Goal: Task Accomplishment & Management: Manage account settings

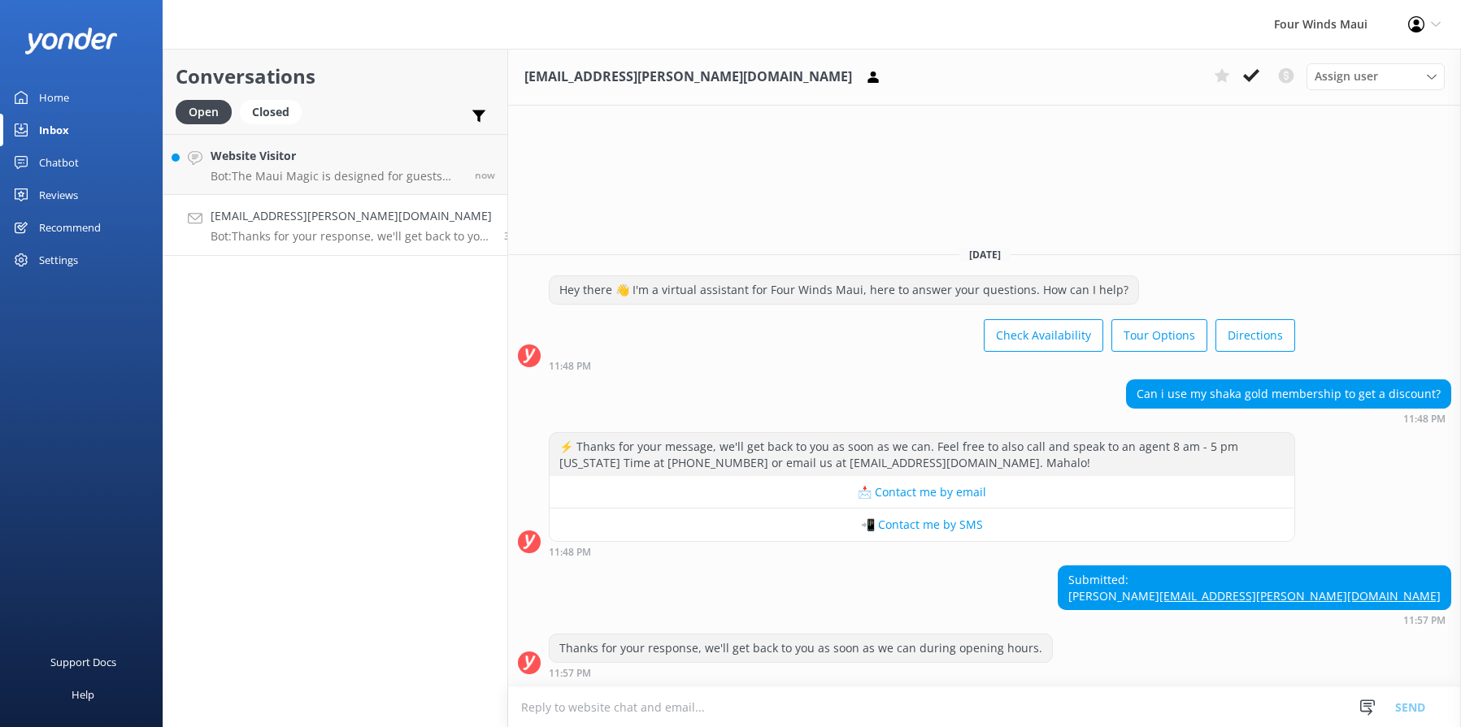
click at [393, 234] on p "Bot: Thanks for your response, we'll get back to you as soon as we can during o…" at bounding box center [351, 236] width 281 height 15
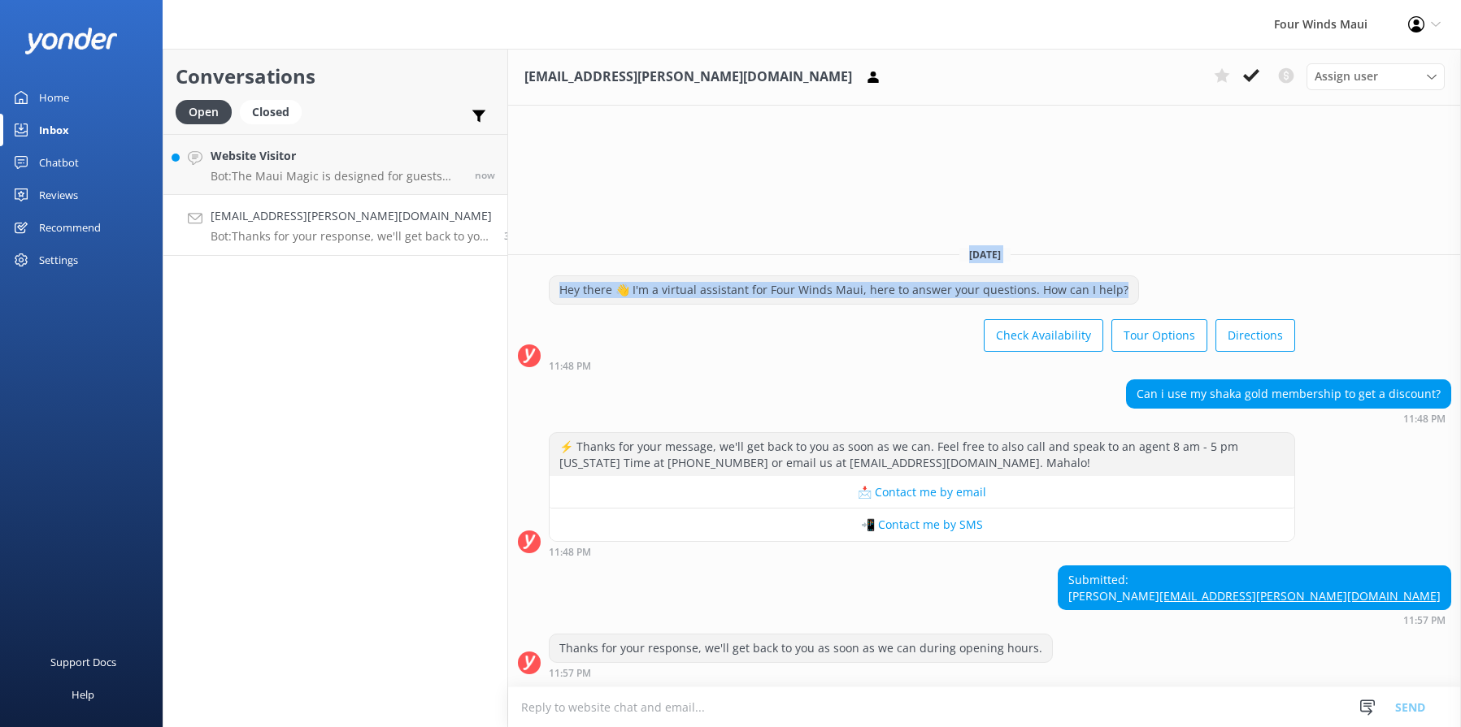
drag, startPoint x: 1113, startPoint y: 276, endPoint x: 612, endPoint y: 245, distance: 502.5
click at [612, 245] on div "[DATE] Hey there 👋 I'm a virtual assistant for Four [PERSON_NAME], here to answ…" at bounding box center [984, 460] width 953 height 454
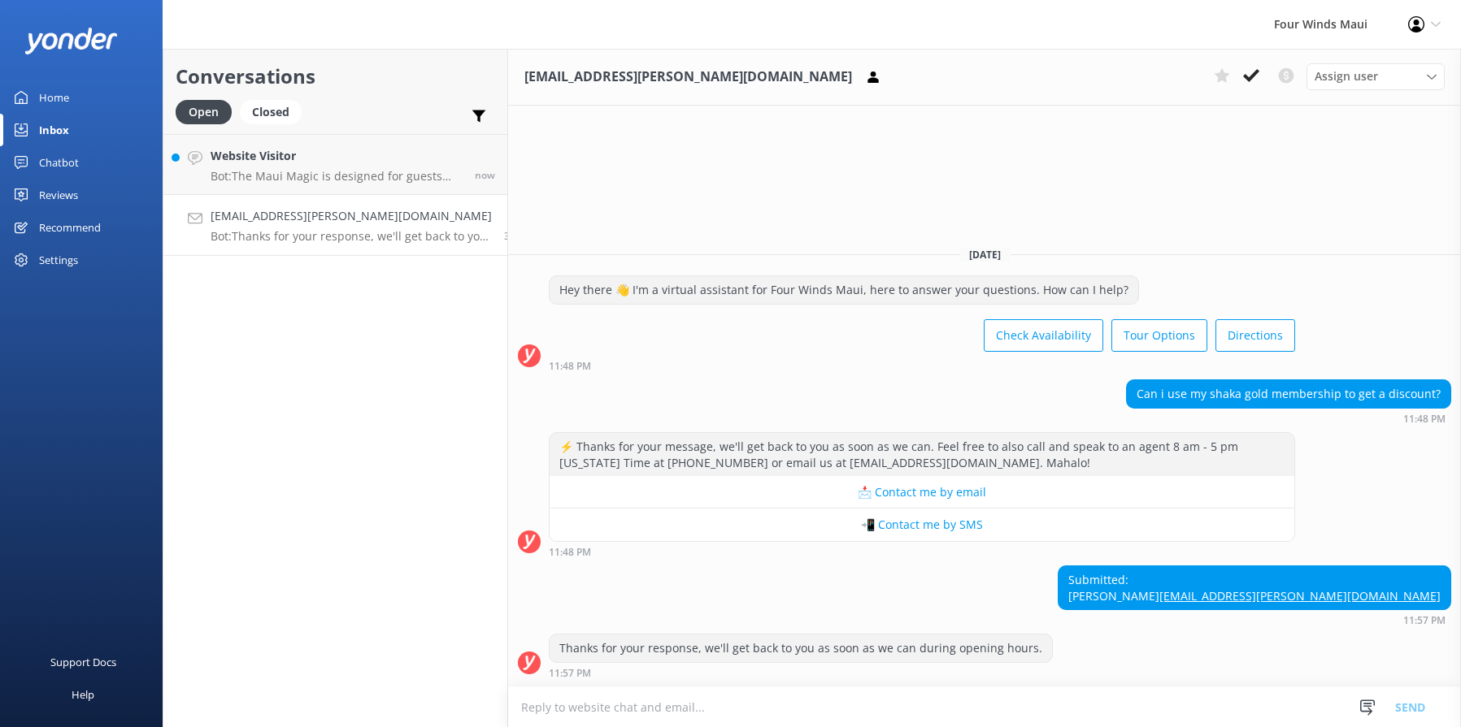
drag, startPoint x: 612, startPoint y: 245, endPoint x: 744, endPoint y: 359, distance: 174.6
click at [739, 360] on div "Hey there 👋 I'm a virtual assistant for Four Winds Maui, here to answer your qu…" at bounding box center [984, 328] width 953 height 104
click at [1252, 67] on icon at bounding box center [1251, 75] width 16 height 16
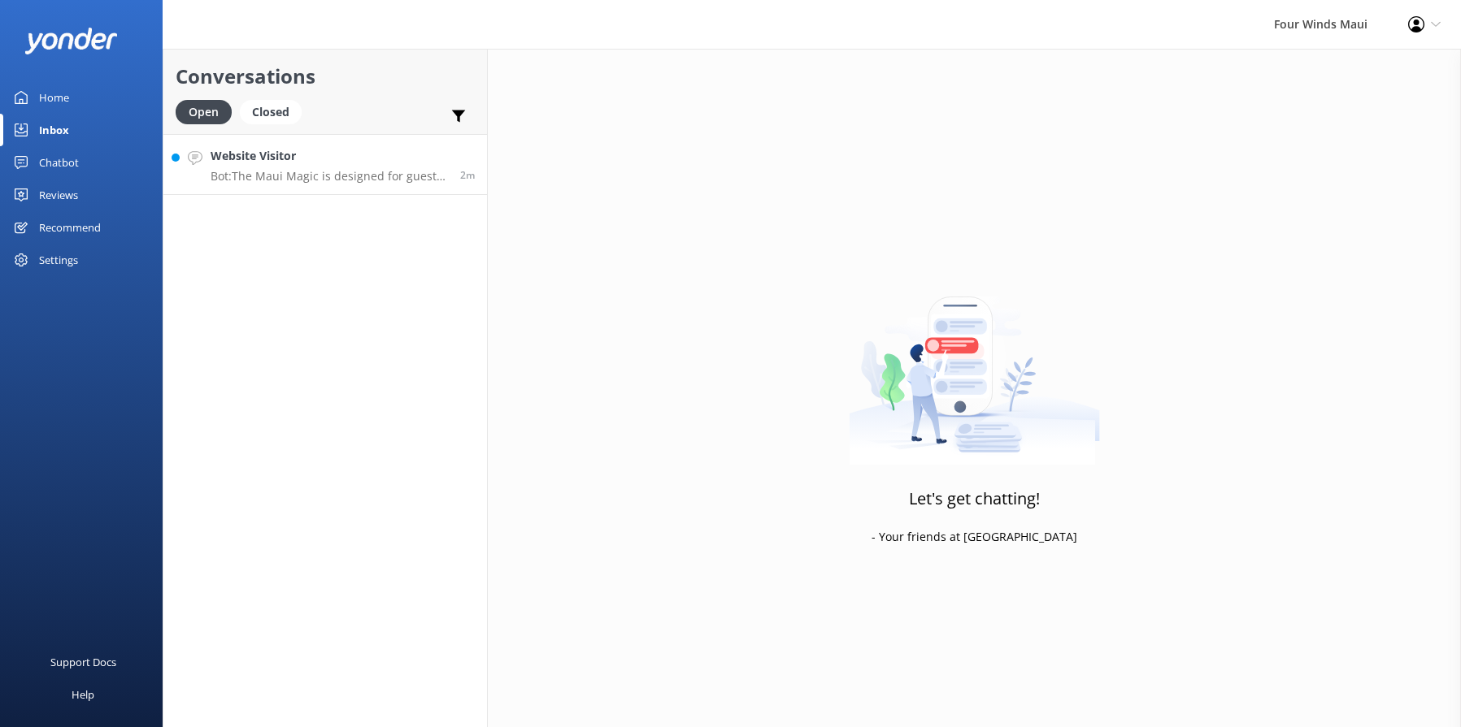
click at [355, 156] on h4 "Website Visitor" at bounding box center [329, 156] width 237 height 18
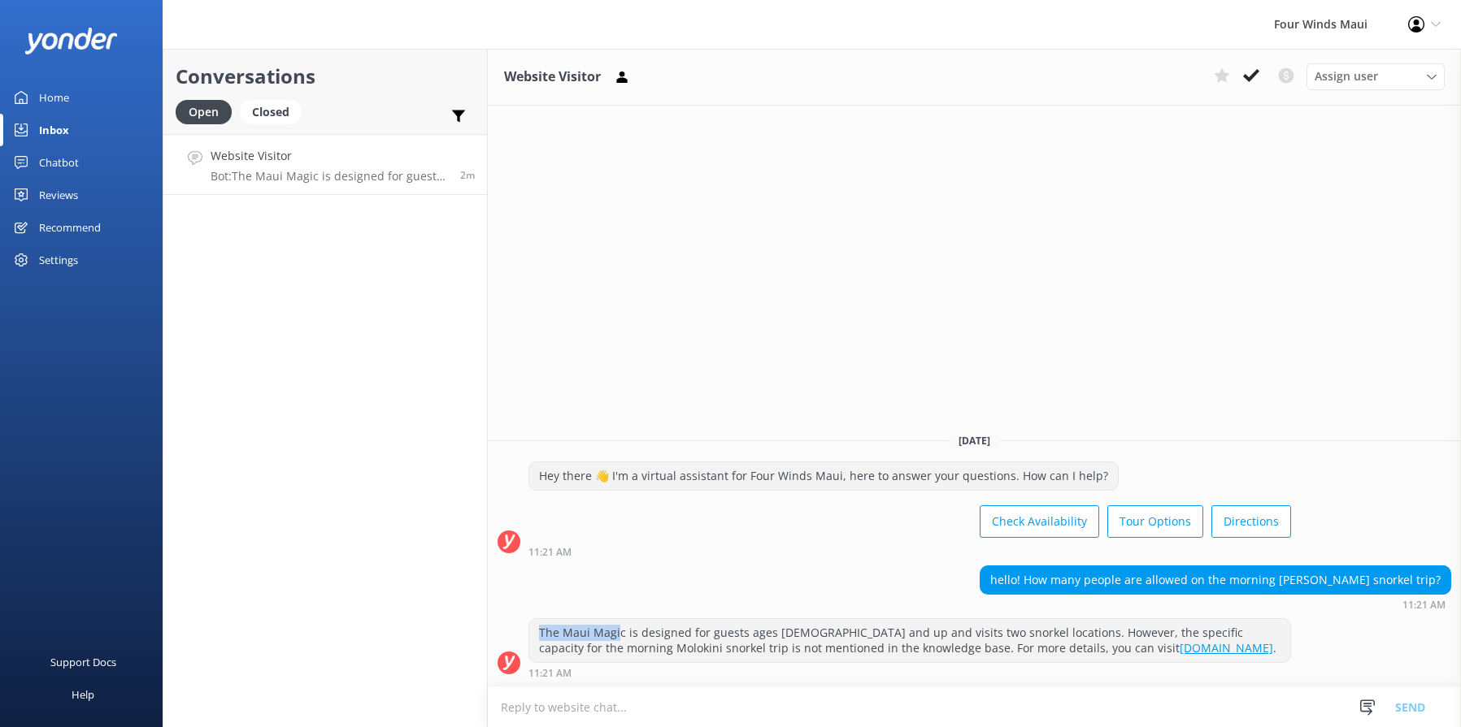
drag, startPoint x: 537, startPoint y: 628, endPoint x: 619, endPoint y: 623, distance: 81.5
click at [619, 623] on div "The Maui Magic is designed for guests ages [DEMOGRAPHIC_DATA] and up and visits…" at bounding box center [909, 640] width 761 height 43
click at [1014, 705] on textarea at bounding box center [974, 708] width 973 height 40
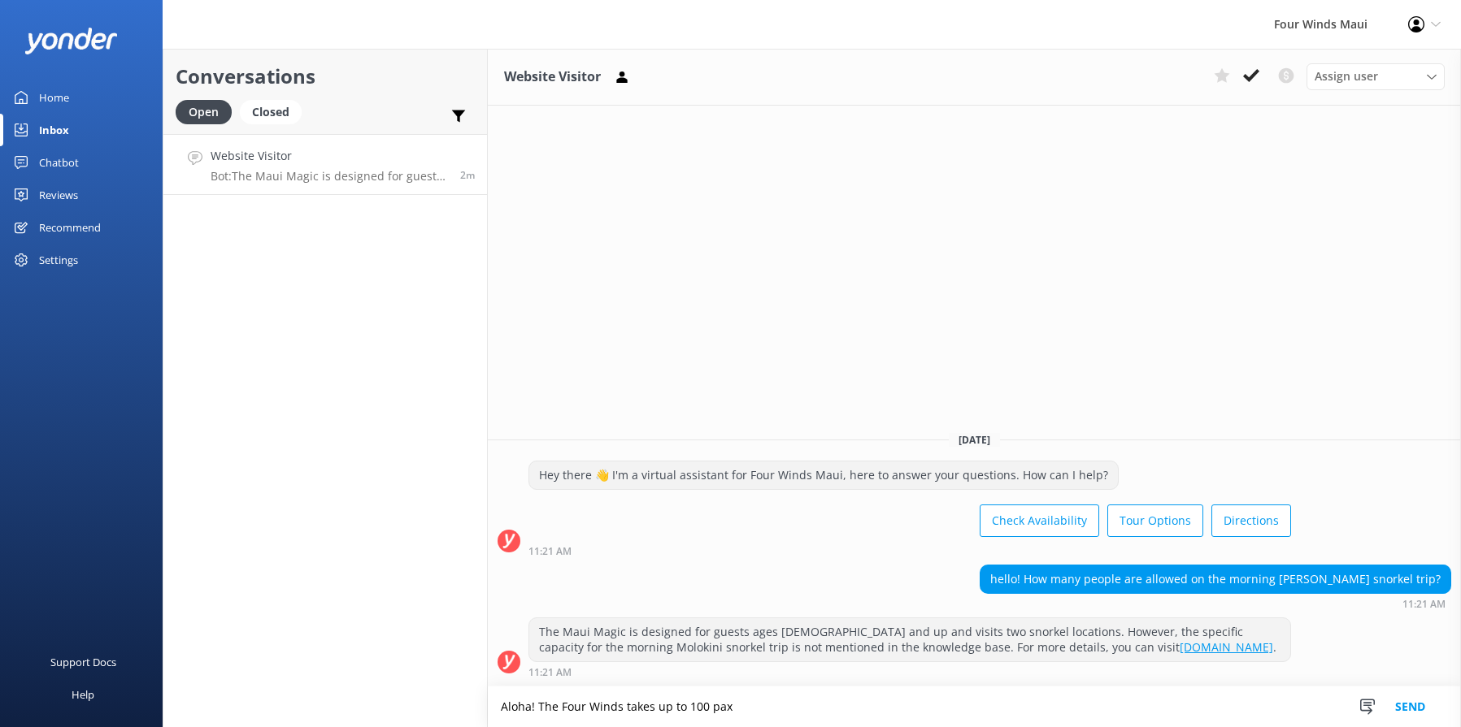
click at [778, 709] on textarea "Aloha! The Four Winds takes up to 100 pax" at bounding box center [974, 707] width 973 height 41
type textarea "Aloha! The Four Winds takes up to 100 pax and the Maui Magic takes up to 45 pax."
click at [1403, 710] on button "Send" at bounding box center [1409, 707] width 61 height 41
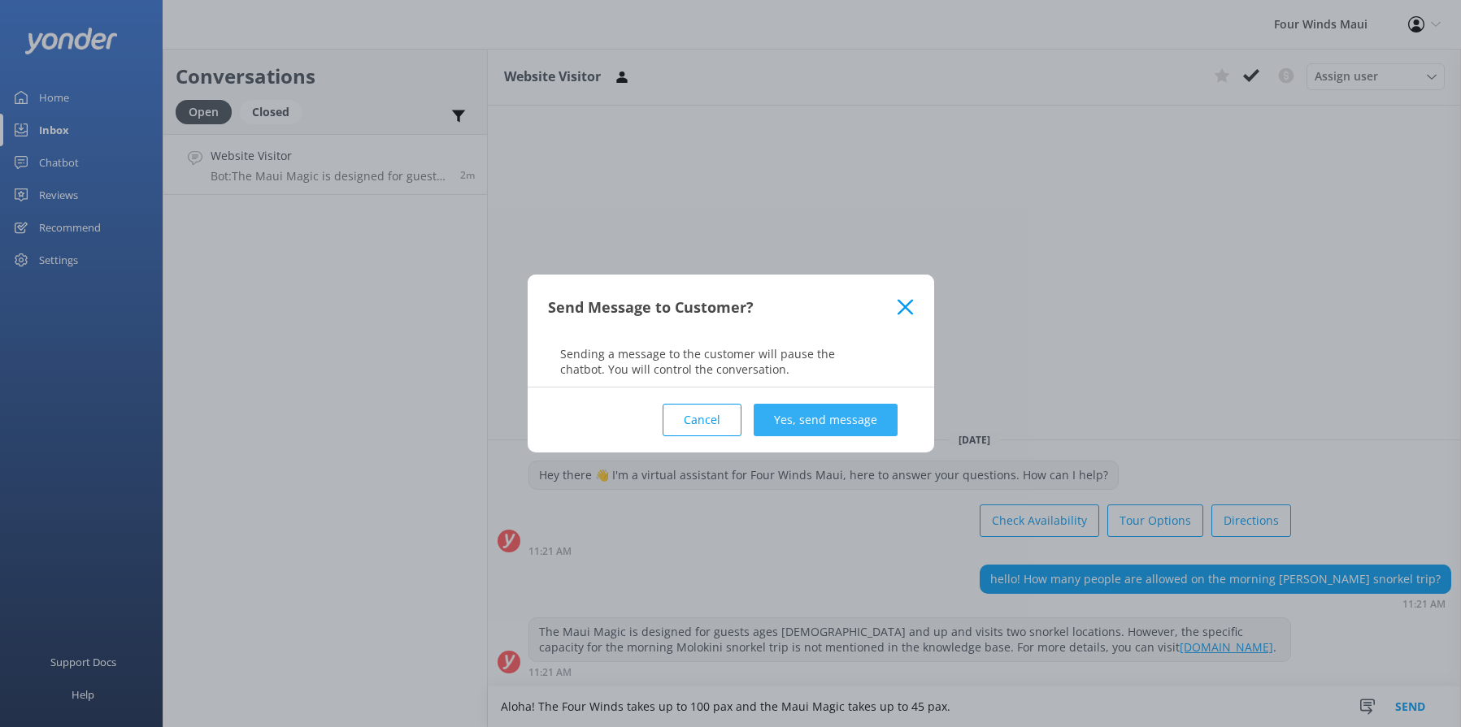
click at [862, 415] on button "Yes, send message" at bounding box center [825, 420] width 144 height 33
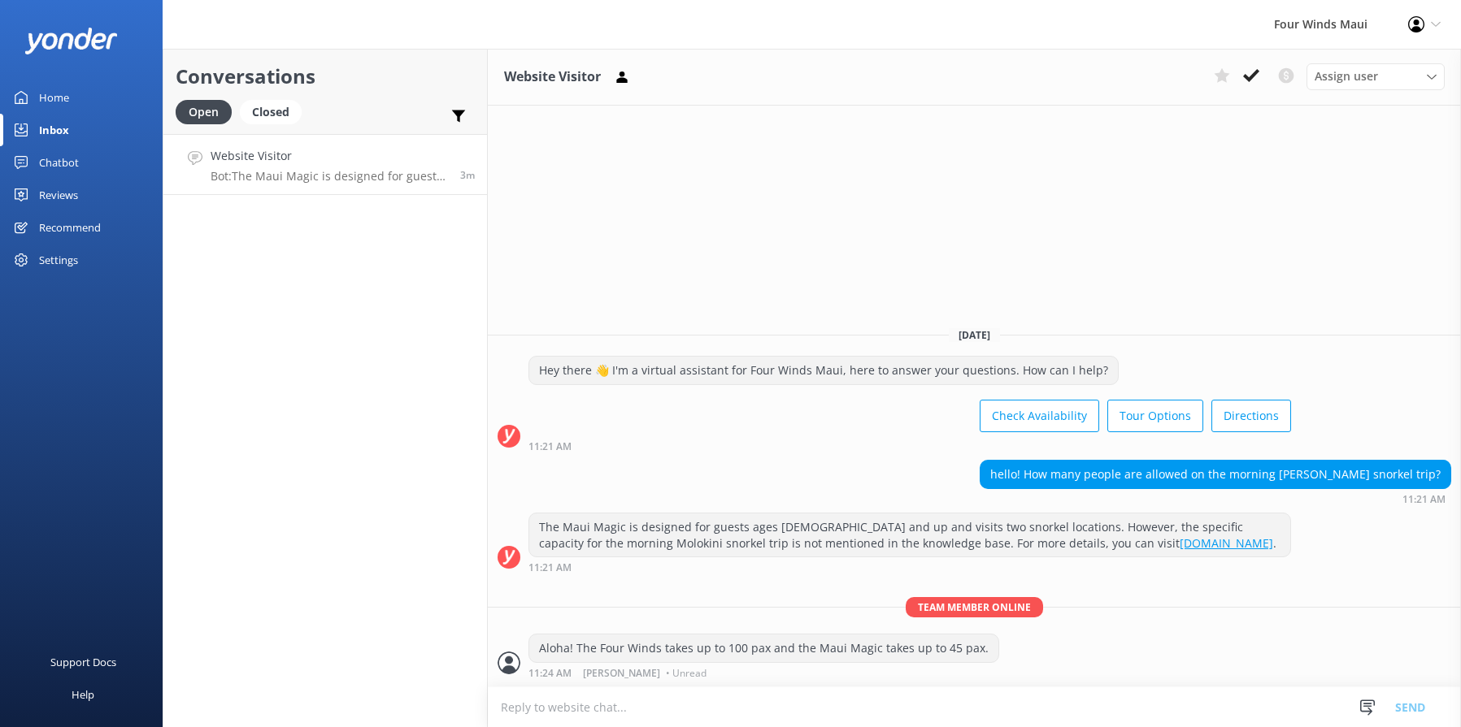
click at [73, 159] on div "Chatbot" at bounding box center [59, 162] width 40 height 33
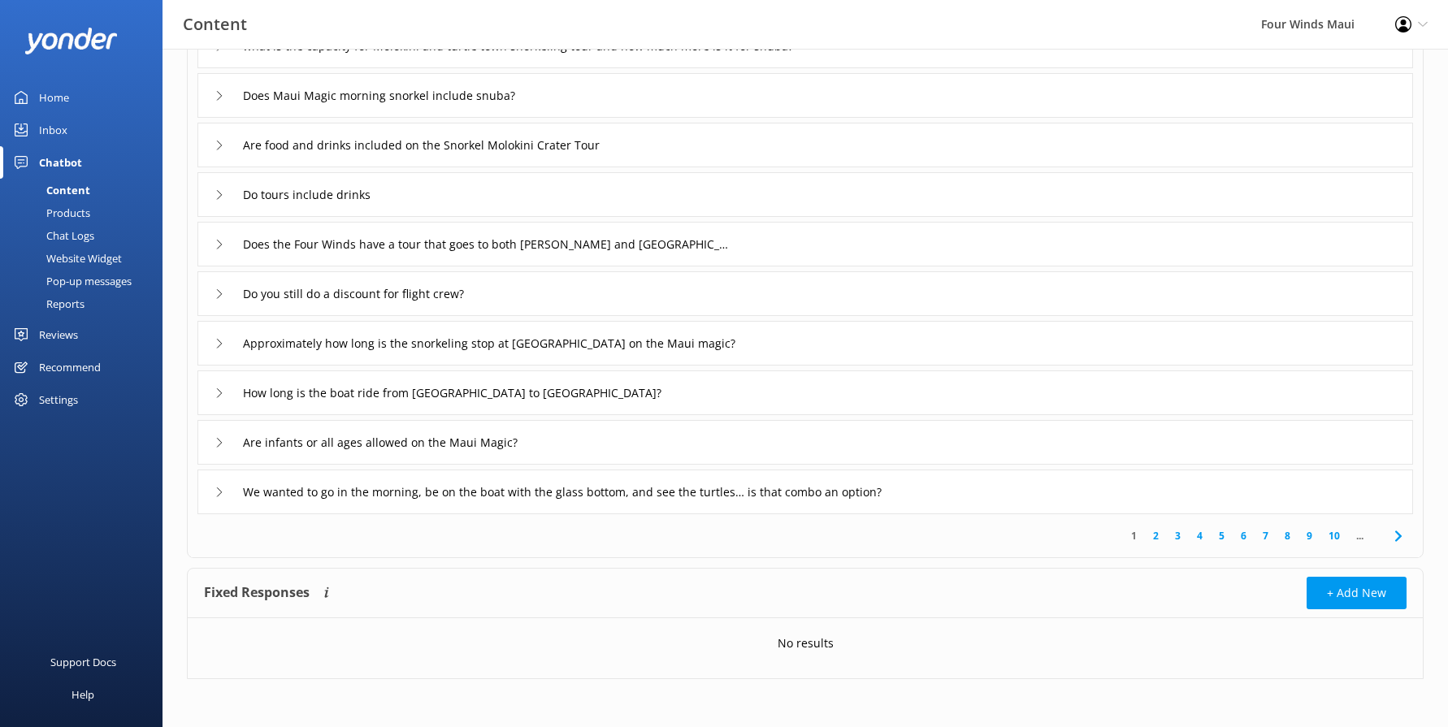
scroll to position [171, 0]
click at [67, 211] on div "Products" at bounding box center [50, 213] width 80 height 23
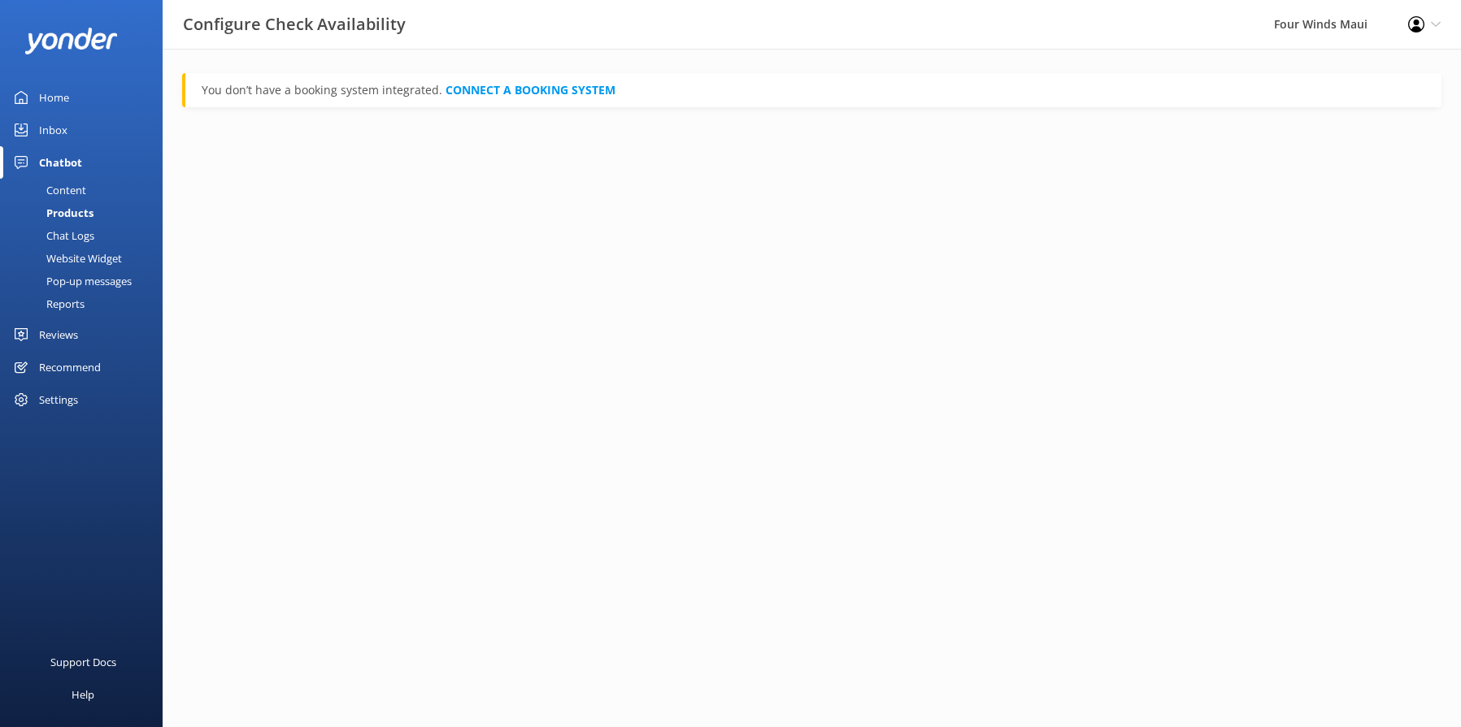
click at [89, 237] on div "Chat Logs" at bounding box center [52, 235] width 85 height 23
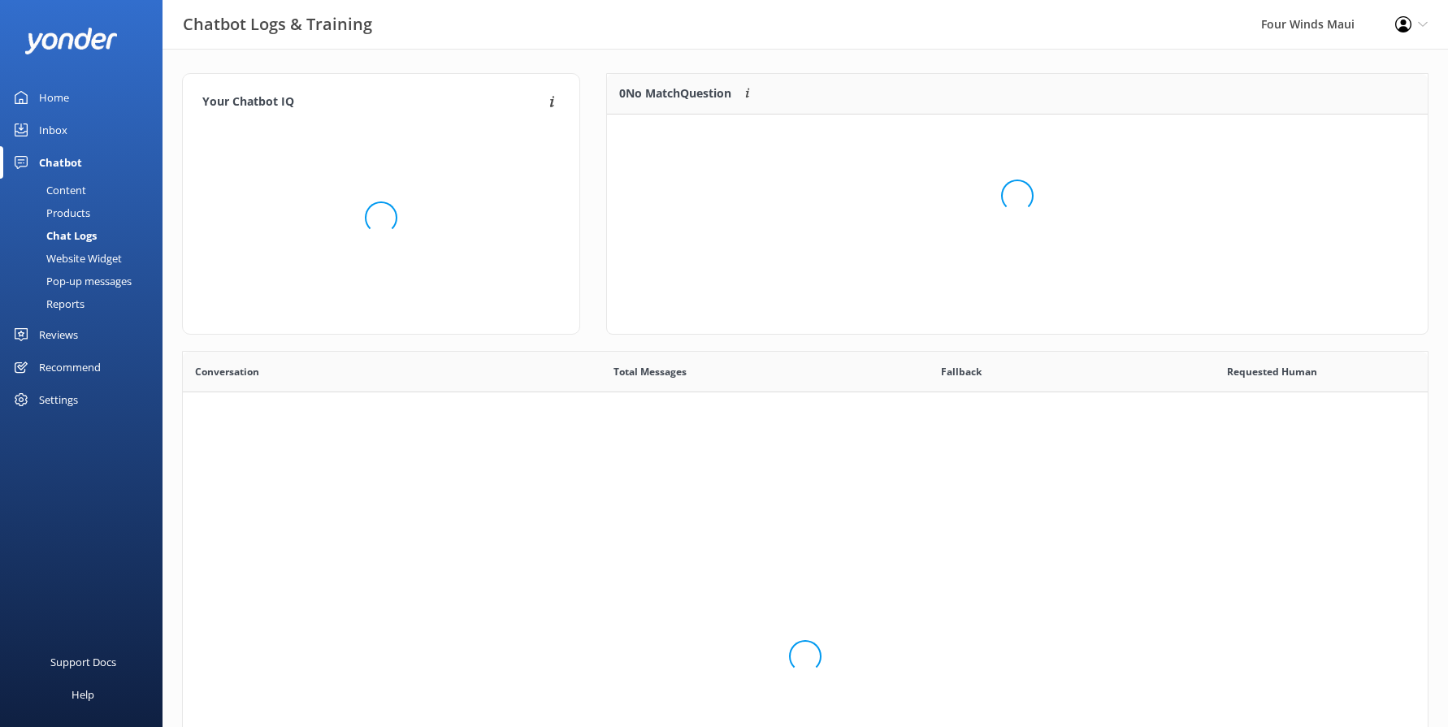
scroll to position [558, 1233]
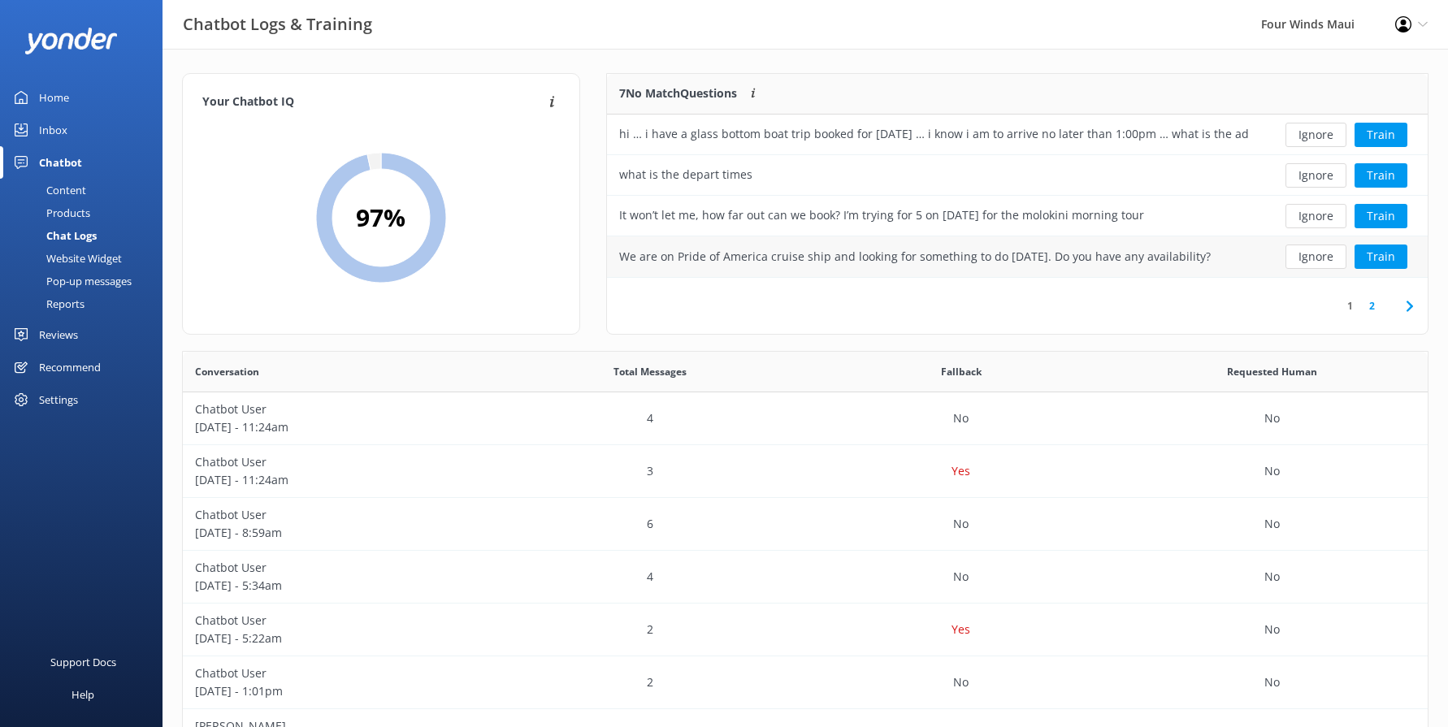
click at [779, 258] on div "We are on Pride of America cruise ship and looking for something to do [DATE]. …" at bounding box center [915, 257] width 592 height 18
click at [1019, 262] on div "We are on Pride of America cruise ship and looking for something to do [DATE]. …" at bounding box center [915, 257] width 592 height 18
click at [1322, 257] on button "Ignore" at bounding box center [1316, 257] width 61 height 24
click at [1319, 258] on button "Ignore" at bounding box center [1316, 257] width 61 height 24
click at [1318, 260] on button "Ignore" at bounding box center [1316, 257] width 61 height 24
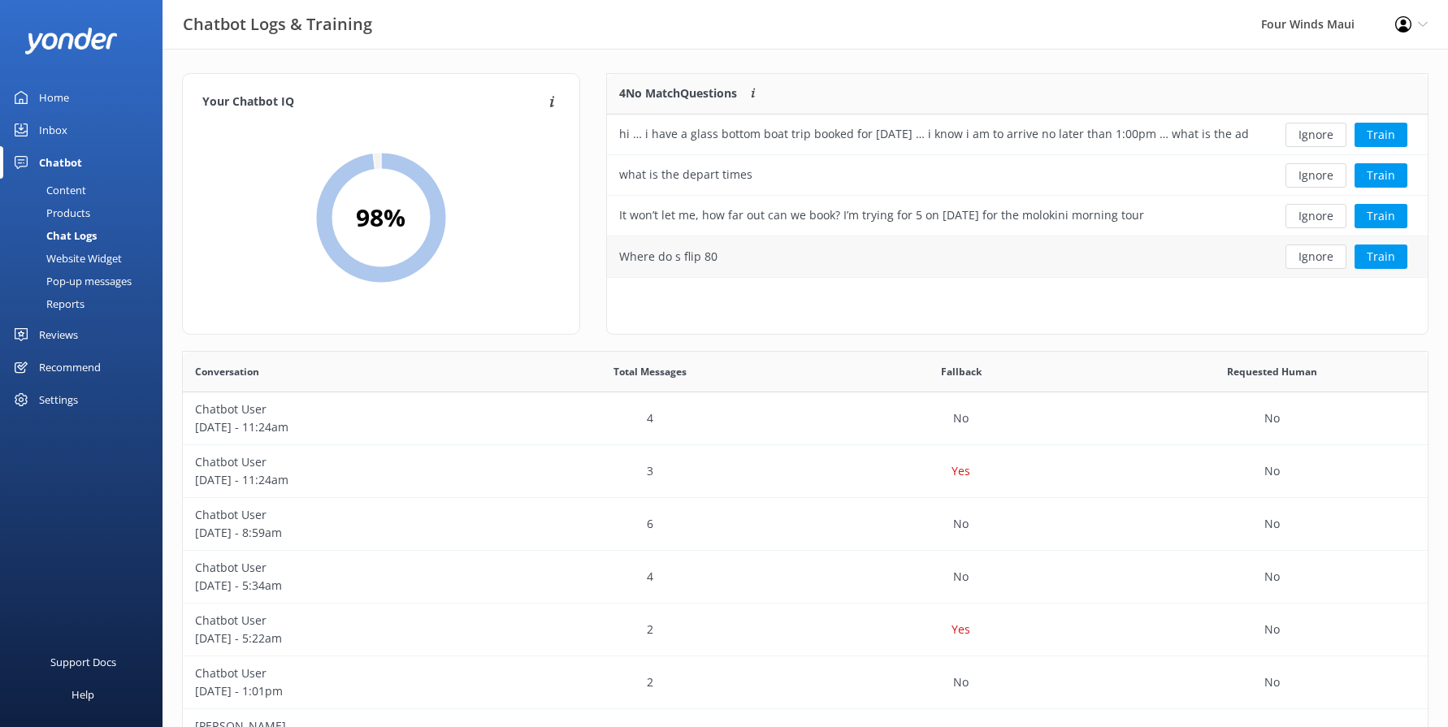
click at [1313, 254] on button "Ignore" at bounding box center [1316, 257] width 61 height 24
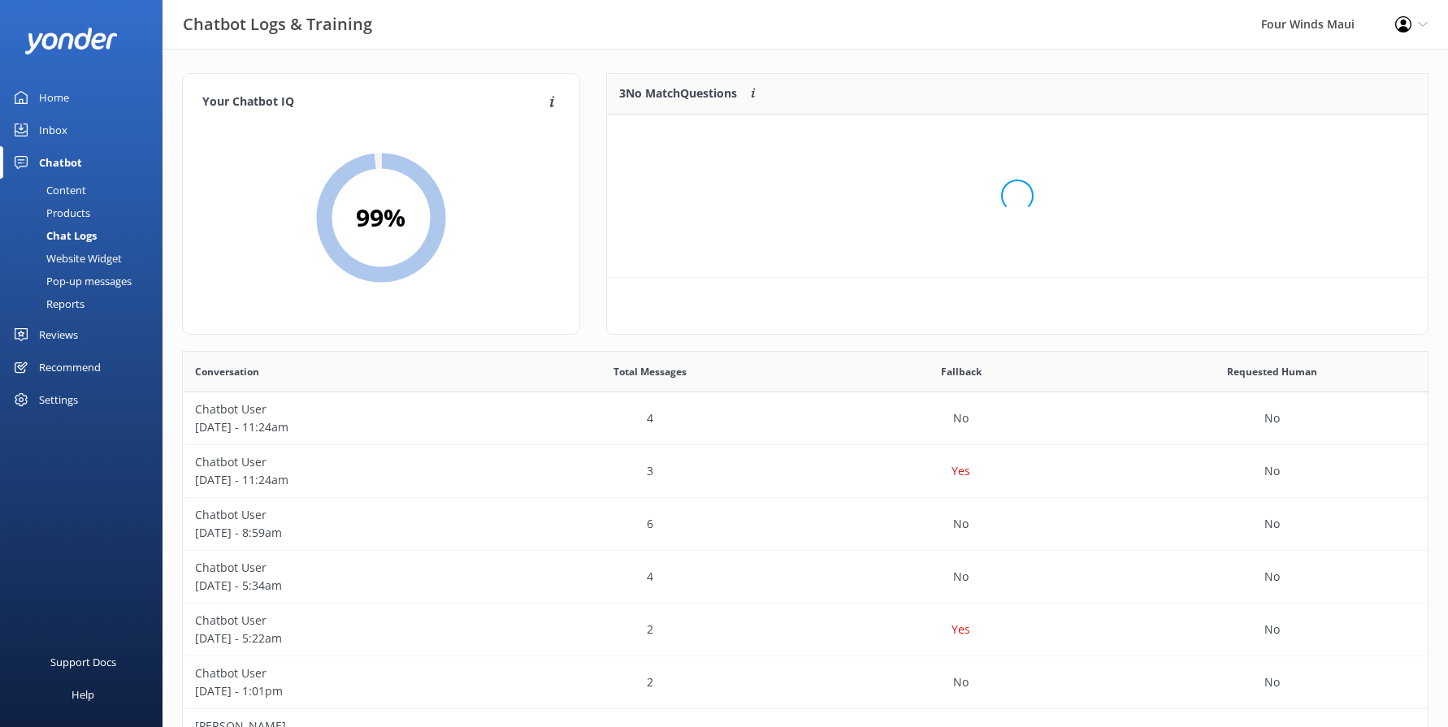
scroll to position [151, 809]
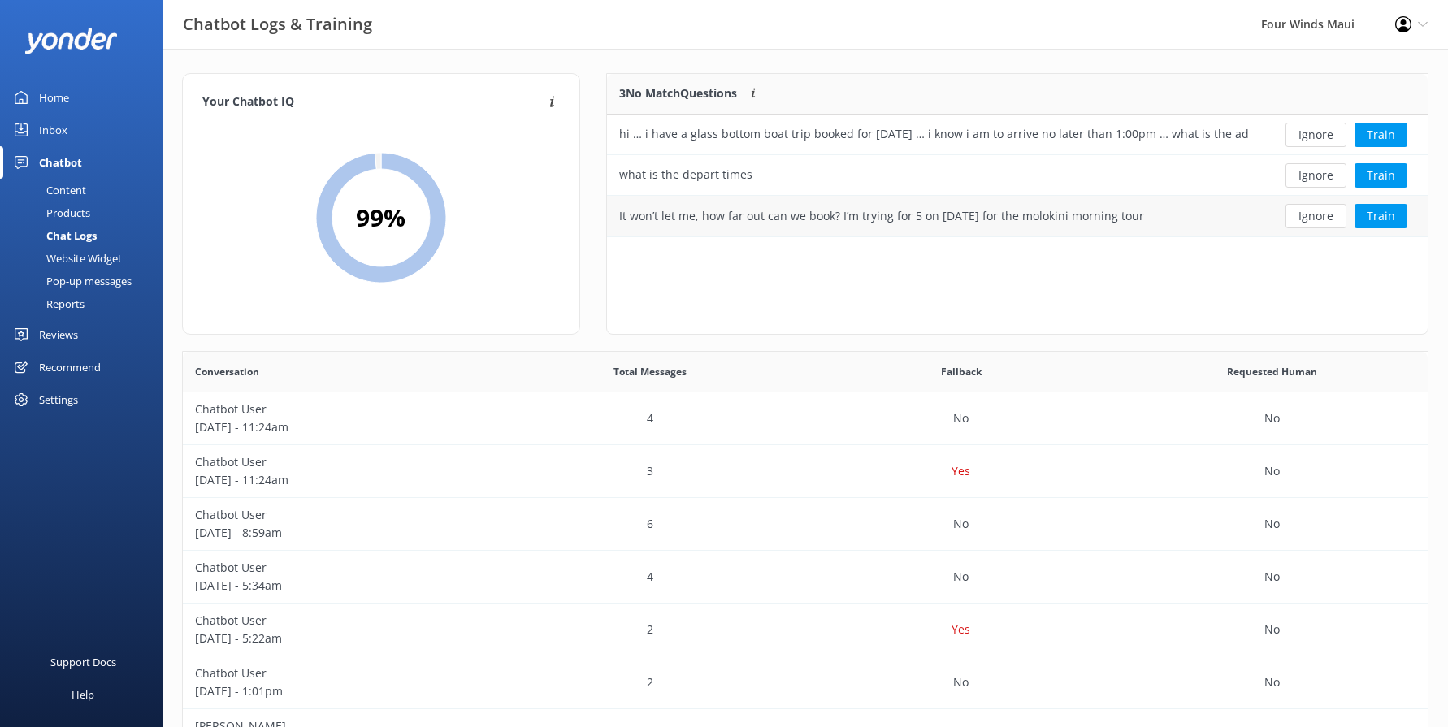
click at [705, 232] on div "It won’t let me, how far out can we book? I’m trying for 5 on [DATE] for the mo…" at bounding box center [933, 216] width 653 height 41
click at [1317, 212] on button "Ignore" at bounding box center [1316, 216] width 61 height 24
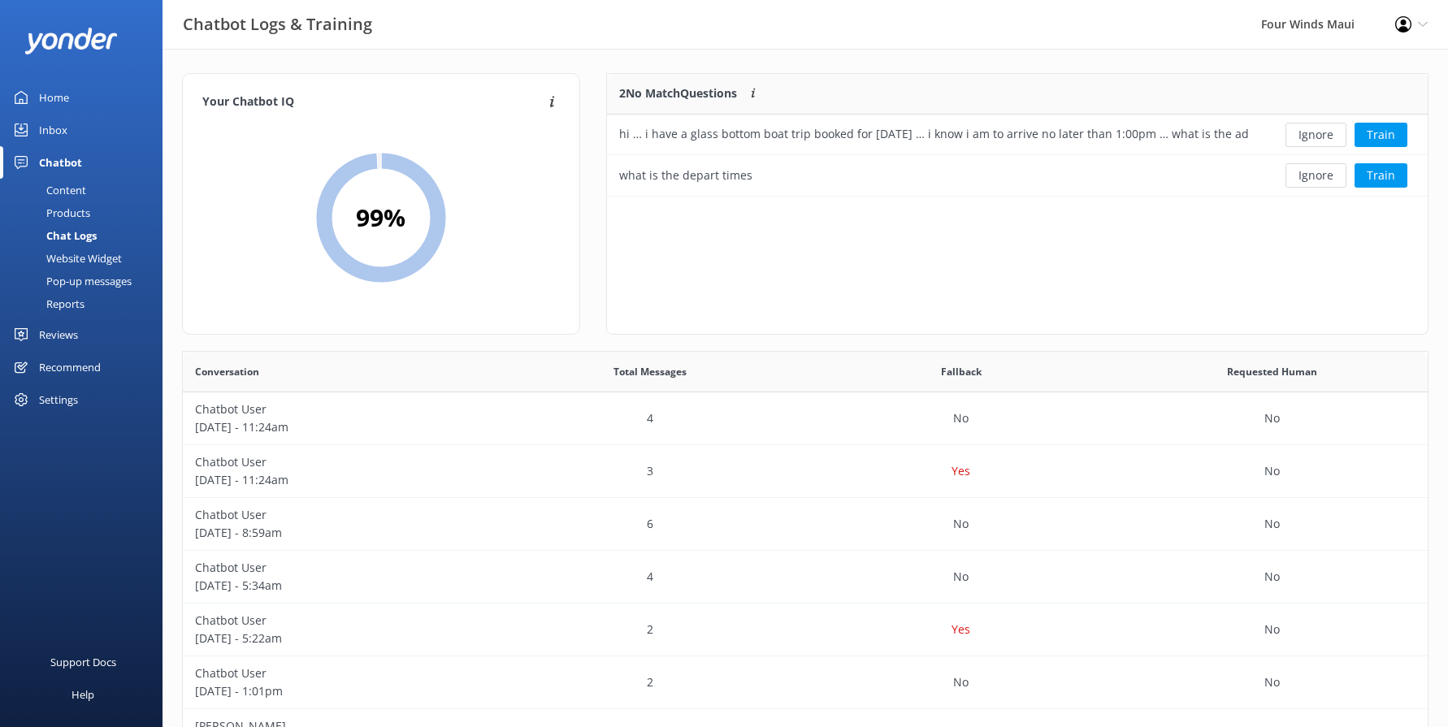
scroll to position [111, 809]
click at [916, 189] on div "what is the depart times" at bounding box center [933, 175] width 653 height 41
click at [1296, 173] on button "Ignore" at bounding box center [1316, 175] width 61 height 24
click at [750, 141] on div "hi … i have a glass bottom boat trip booked for [DATE] … i know i am to arrive …" at bounding box center [933, 135] width 629 height 18
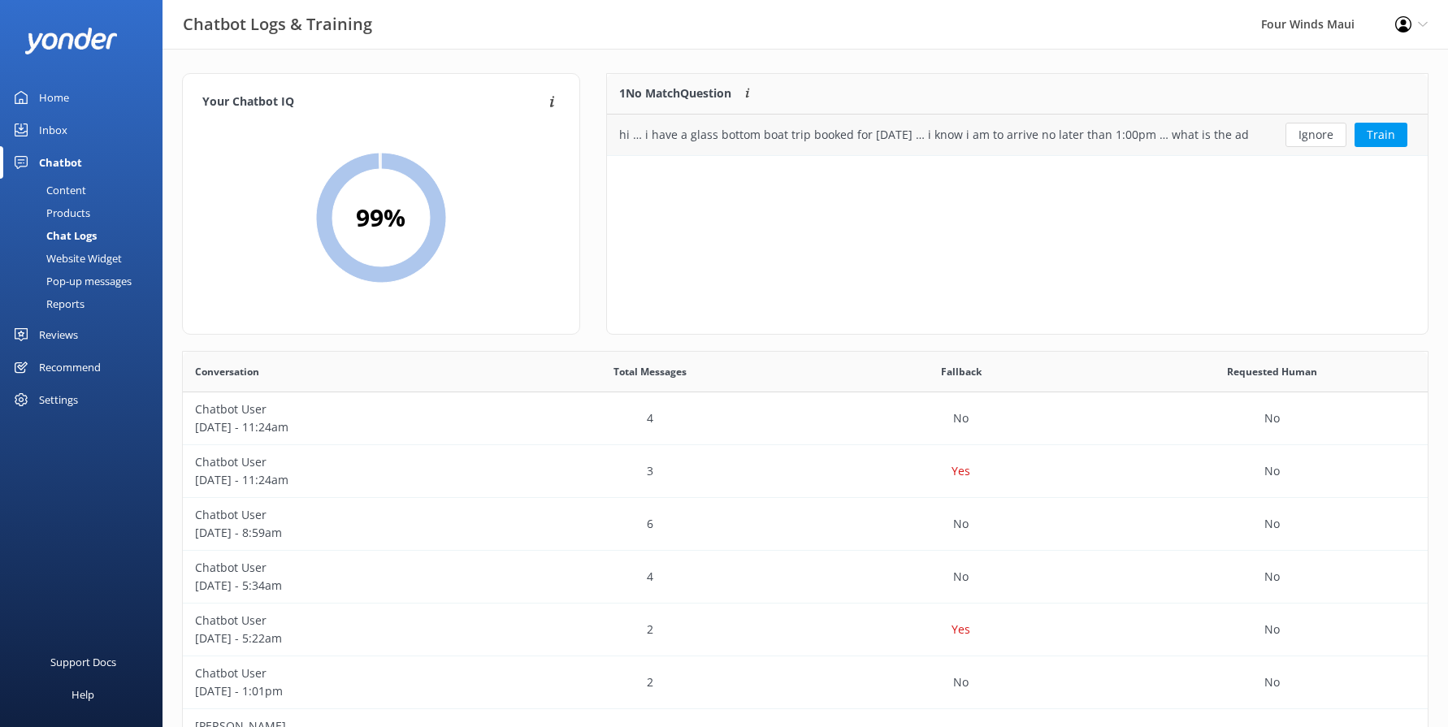
click at [1322, 130] on button "Ignore" at bounding box center [1316, 135] width 61 height 24
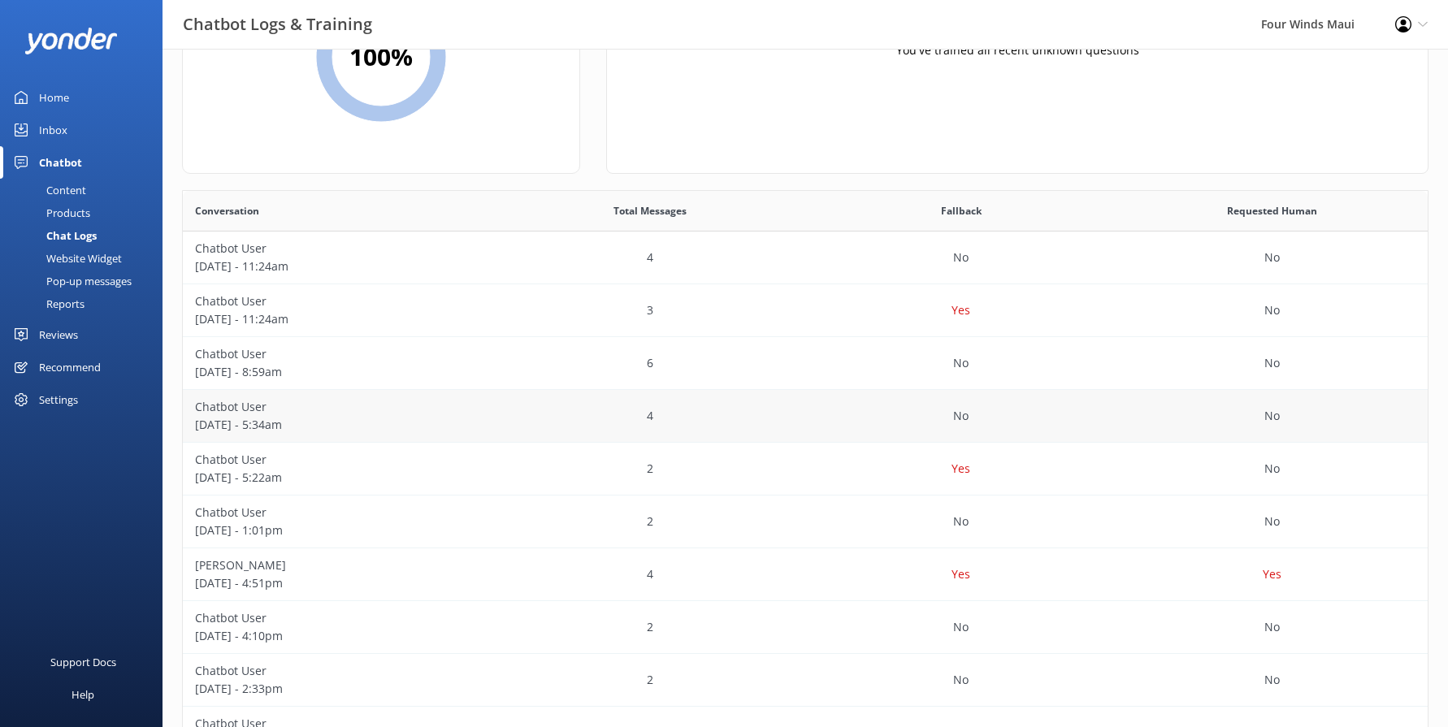
scroll to position [0, 0]
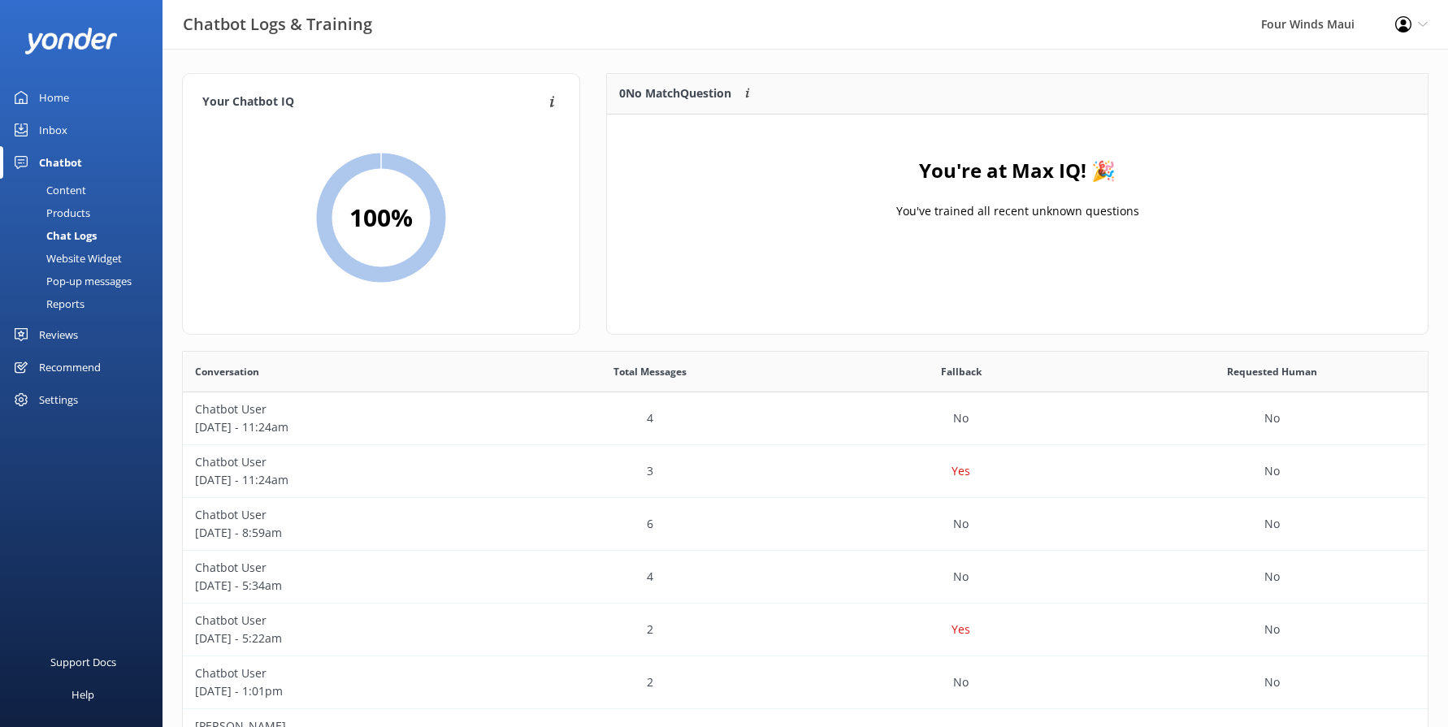
click at [79, 303] on div "Reports" at bounding box center [47, 304] width 75 height 23
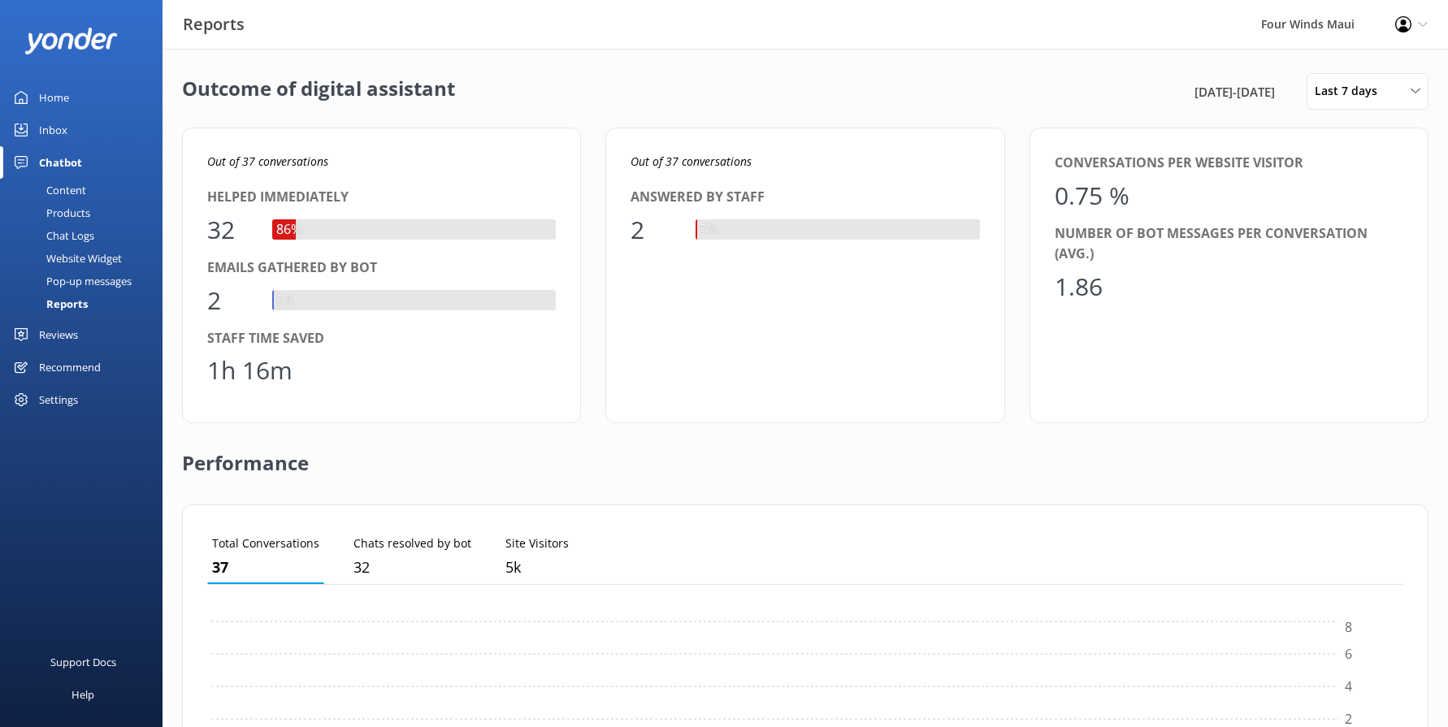
scroll to position [151, 1184]
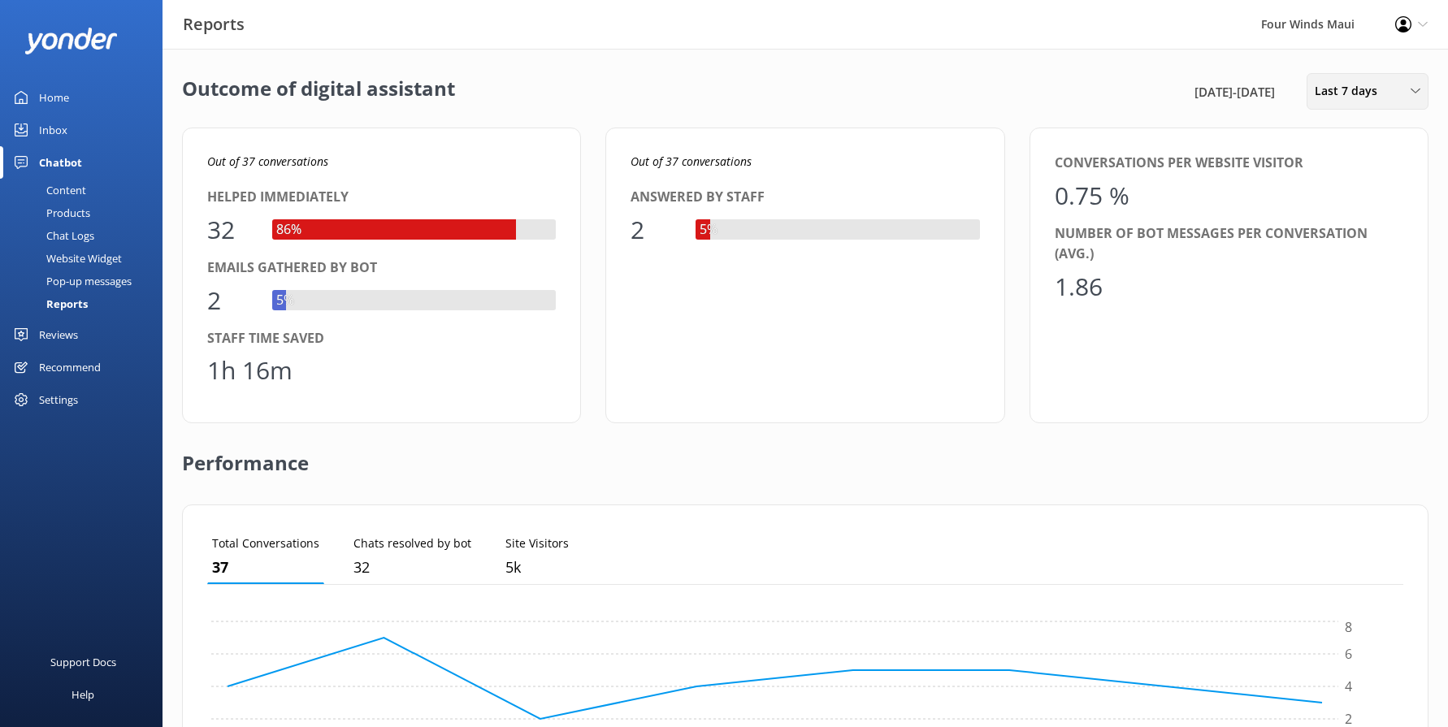
click at [1421, 89] on div "Last 7 days" at bounding box center [1368, 91] width 114 height 18
click at [953, 66] on div "Outcome of digital assistant [DATE] - [DATE] Last 7 days Last 7 days Last 30 da…" at bounding box center [806, 591] width 1286 height 1084
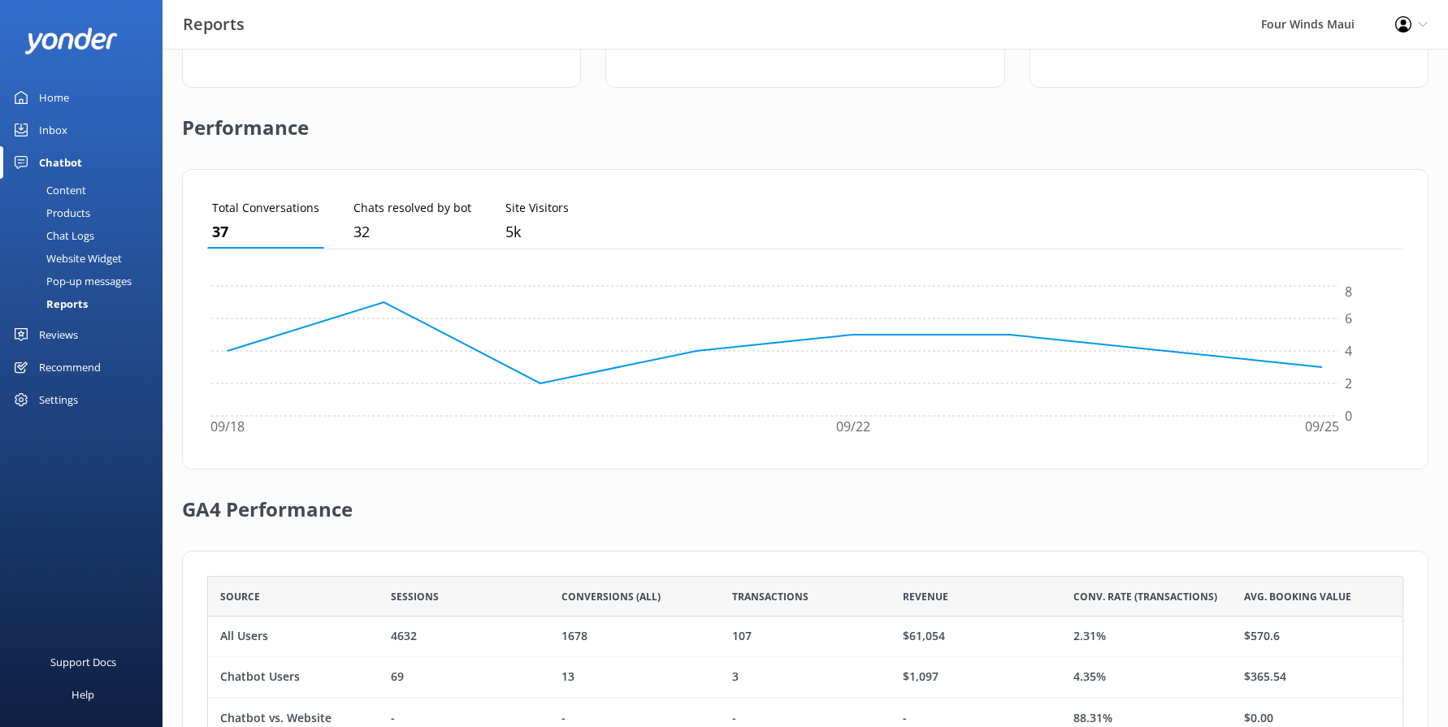
scroll to position [406, 0]
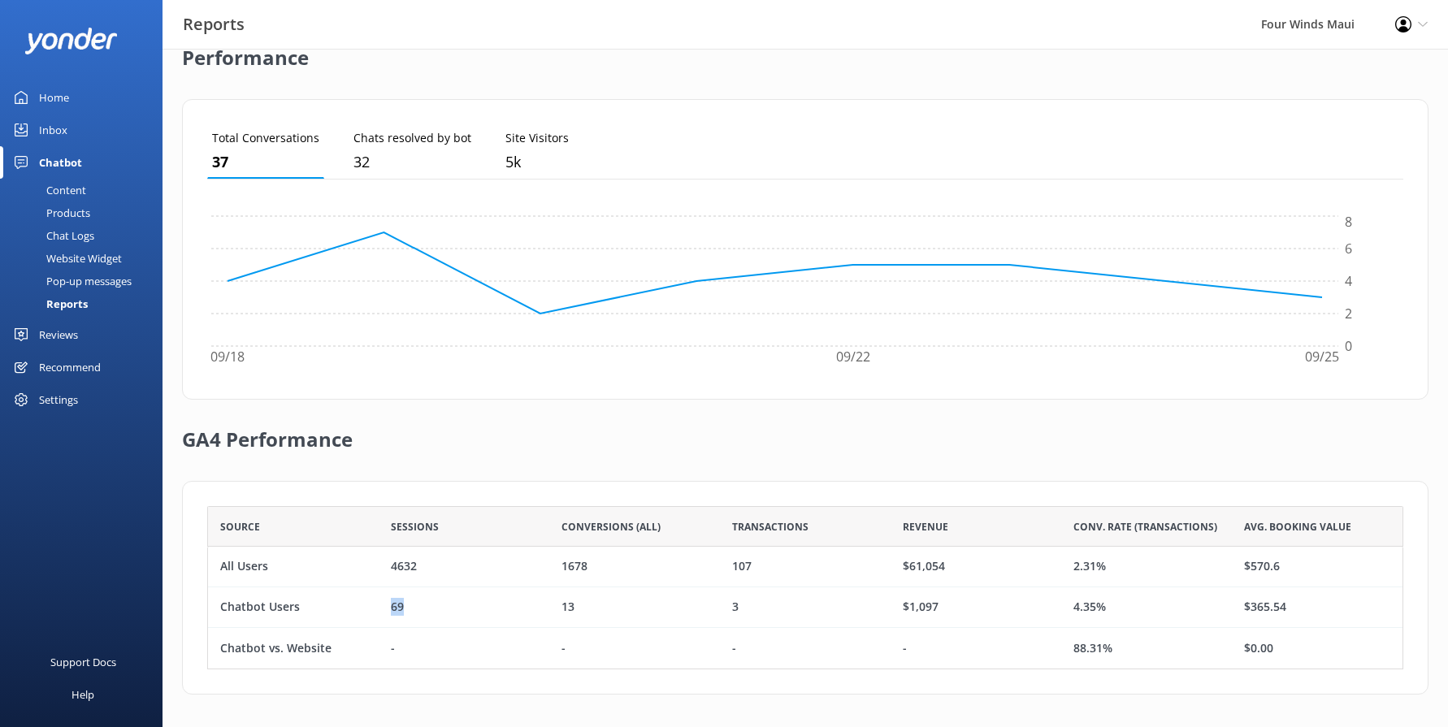
drag, startPoint x: 411, startPoint y: 605, endPoint x: 388, endPoint y: 603, distance: 22.9
click at [388, 603] on div "69" at bounding box center [464, 608] width 171 height 41
drag, startPoint x: 559, startPoint y: 608, endPoint x: 576, endPoint y: 609, distance: 17.1
click at [576, 609] on div "13" at bounding box center [634, 608] width 171 height 41
drag, startPoint x: 576, startPoint y: 609, endPoint x: 744, endPoint y: 606, distance: 168.3
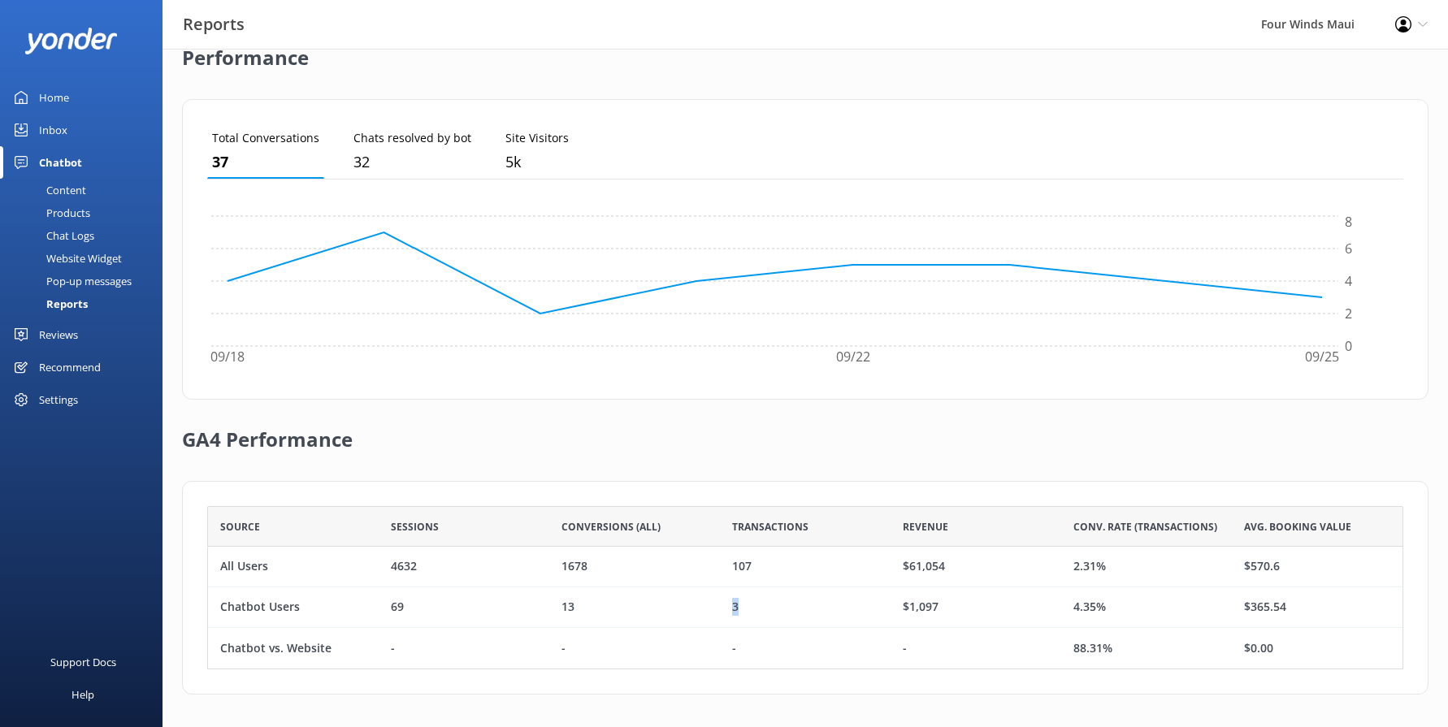
click at [744, 606] on div "3" at bounding box center [805, 608] width 171 height 41
drag, startPoint x: 948, startPoint y: 611, endPoint x: 893, endPoint y: 607, distance: 54.6
click at [893, 607] on div "$1,097" at bounding box center [976, 608] width 171 height 41
click at [1095, 441] on div "GA4 Performance" at bounding box center [805, 440] width 1247 height 81
drag, startPoint x: 948, startPoint y: 566, endPoint x: 882, endPoint y: 566, distance: 66.7
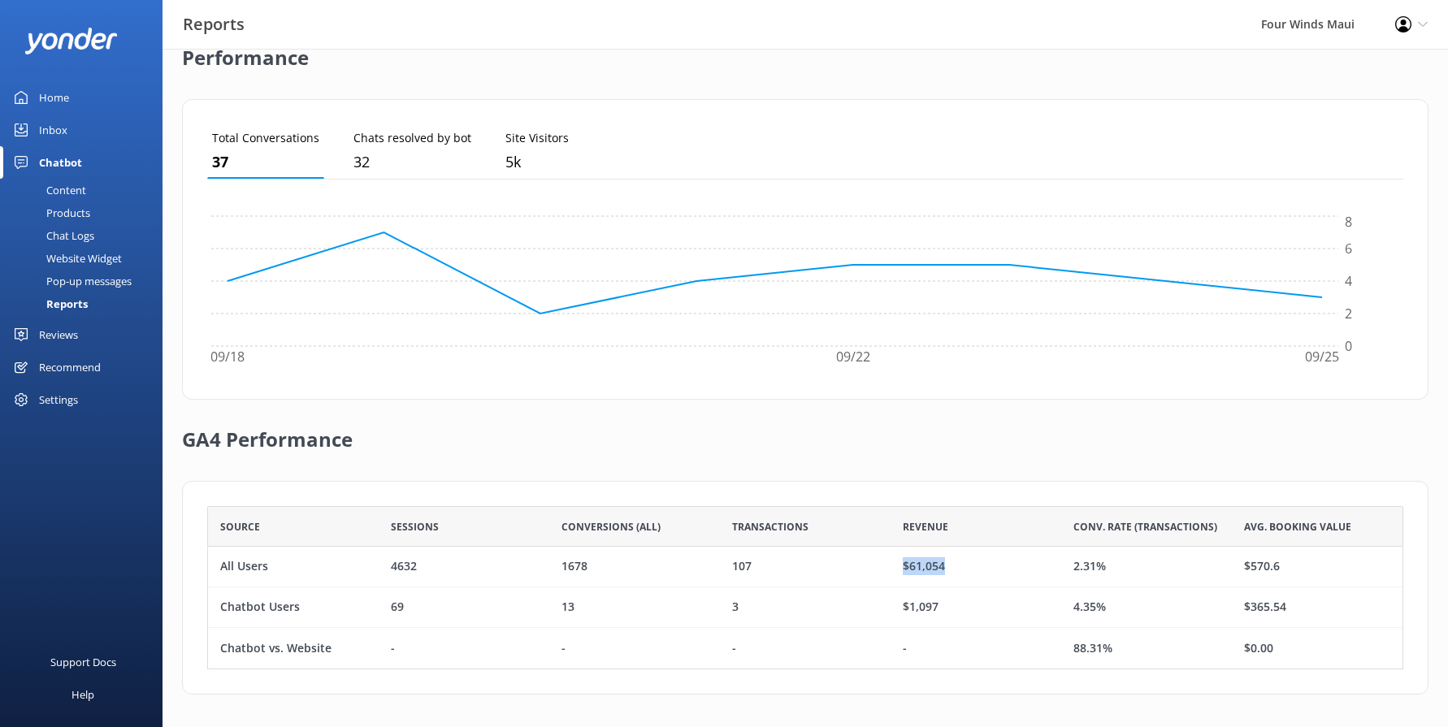
click at [882, 566] on div "All Users 4632 1678 107 $61,054 2.31% $570.6" at bounding box center [805, 567] width 1196 height 41
drag, startPoint x: 212, startPoint y: 564, endPoint x: 1165, endPoint y: 565, distance: 952.5
click at [1165, 565] on div "All Users 4632 1678 107 $61,054 2.31% $570.6" at bounding box center [805, 567] width 1196 height 41
drag, startPoint x: 308, startPoint y: 610, endPoint x: 186, endPoint y: 593, distance: 123.1
click at [186, 593] on div "Source Sessions Conversions (All) Transactions Revenue Conv. Rate (Transactions…" at bounding box center [805, 588] width 1247 height 214
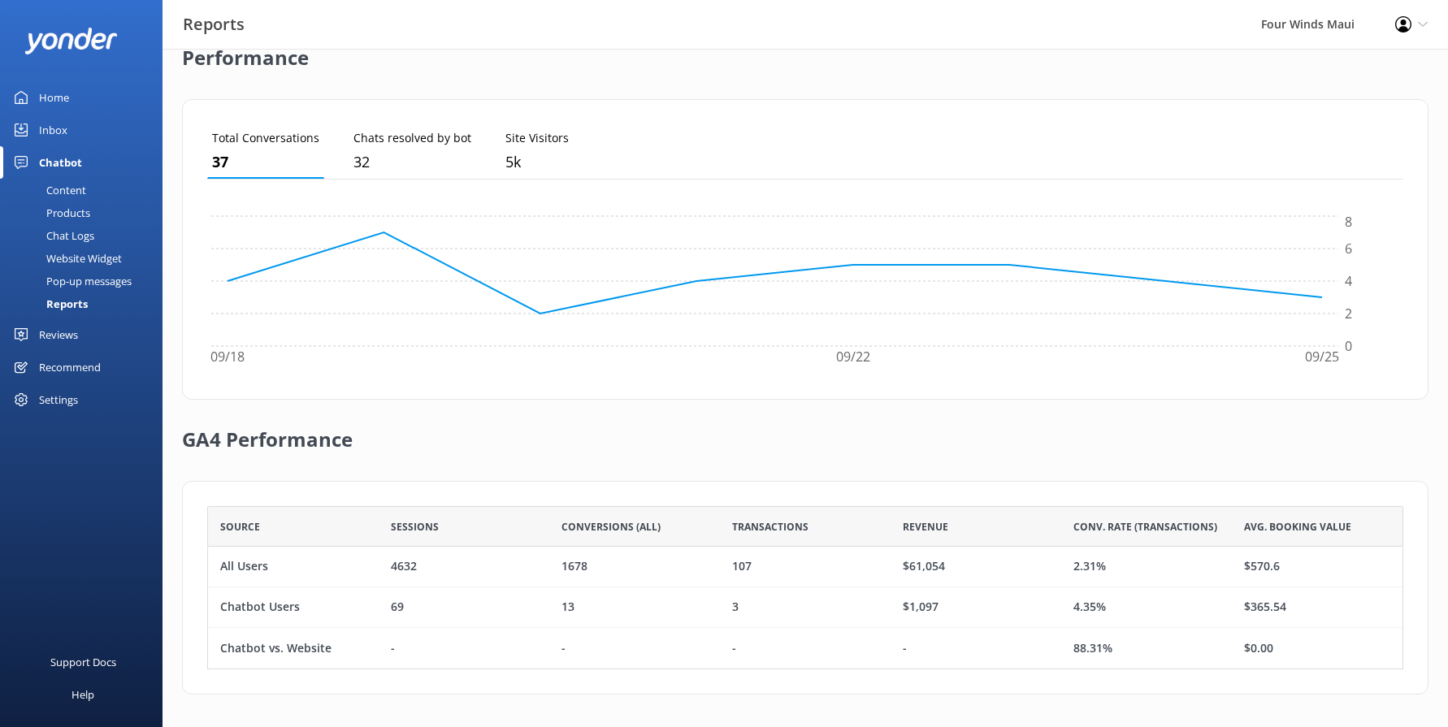
click at [777, 654] on div "-" at bounding box center [805, 648] width 171 height 41
